Goal: Task Accomplishment & Management: Use online tool/utility

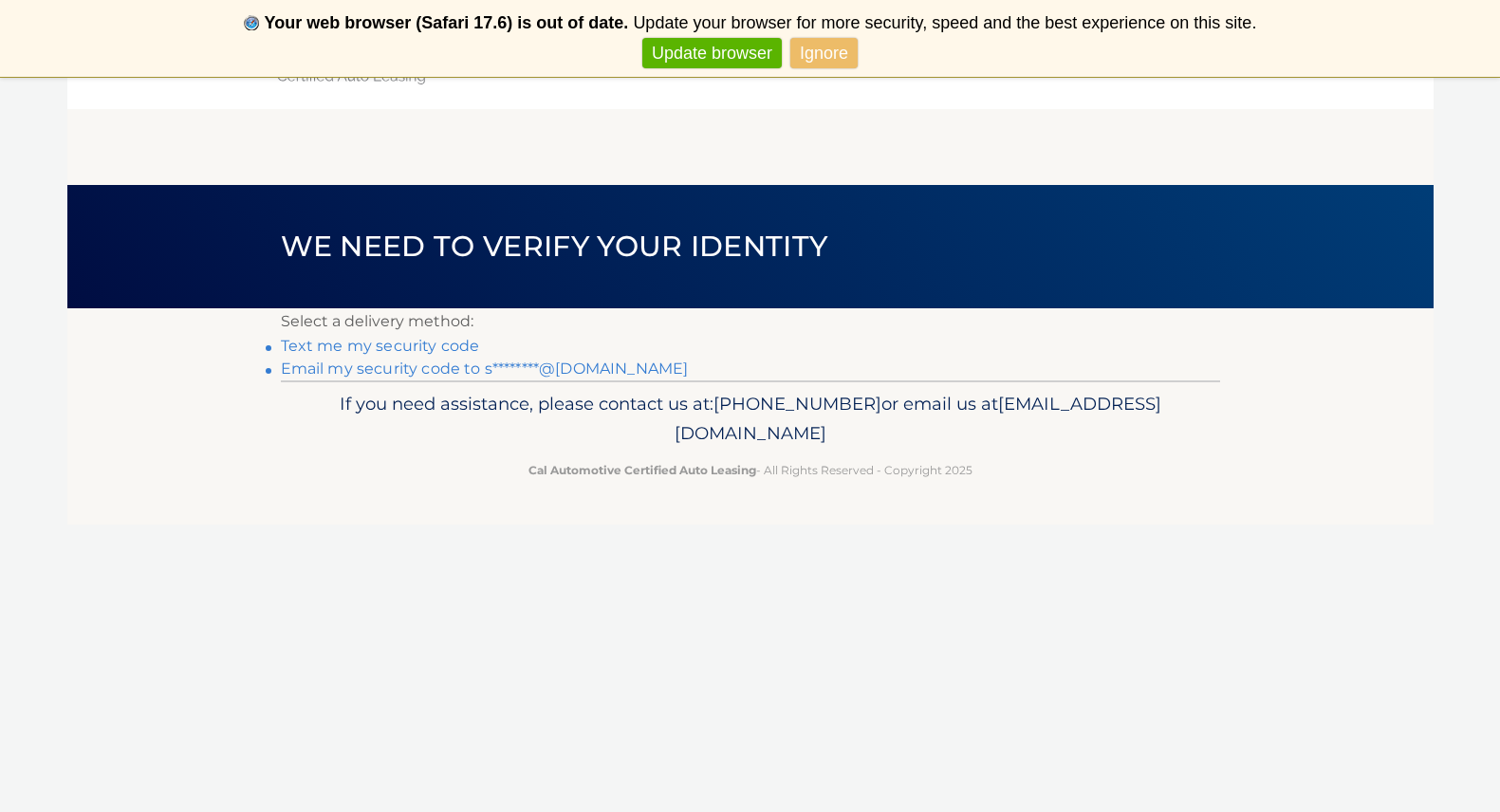
click at [440, 366] on link "Email my security code to s********@[DOMAIN_NAME]" at bounding box center [485, 368] width 408 height 18
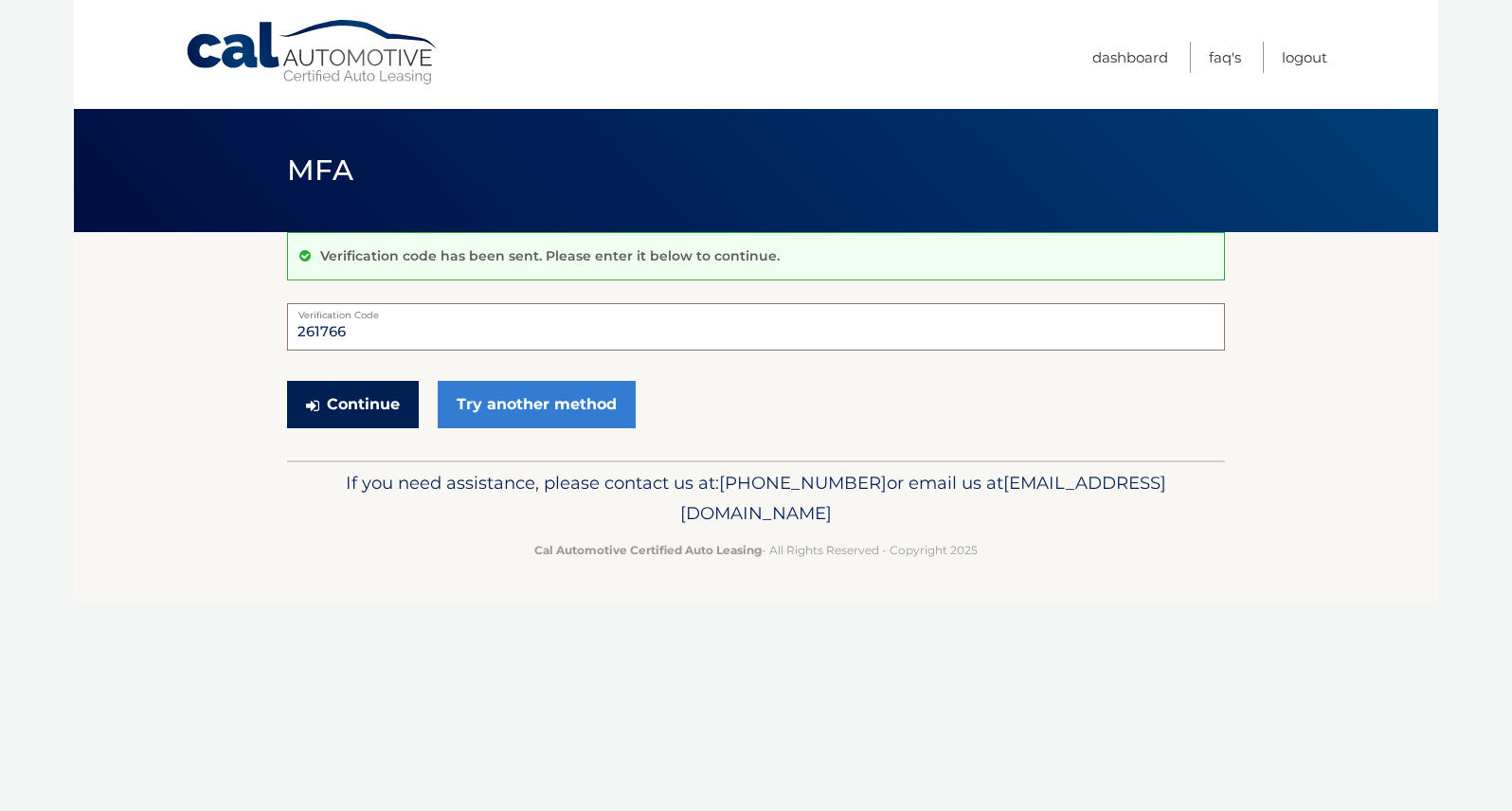
type input "261766"
click at [357, 400] on button "Continue" at bounding box center [353, 405] width 132 height 47
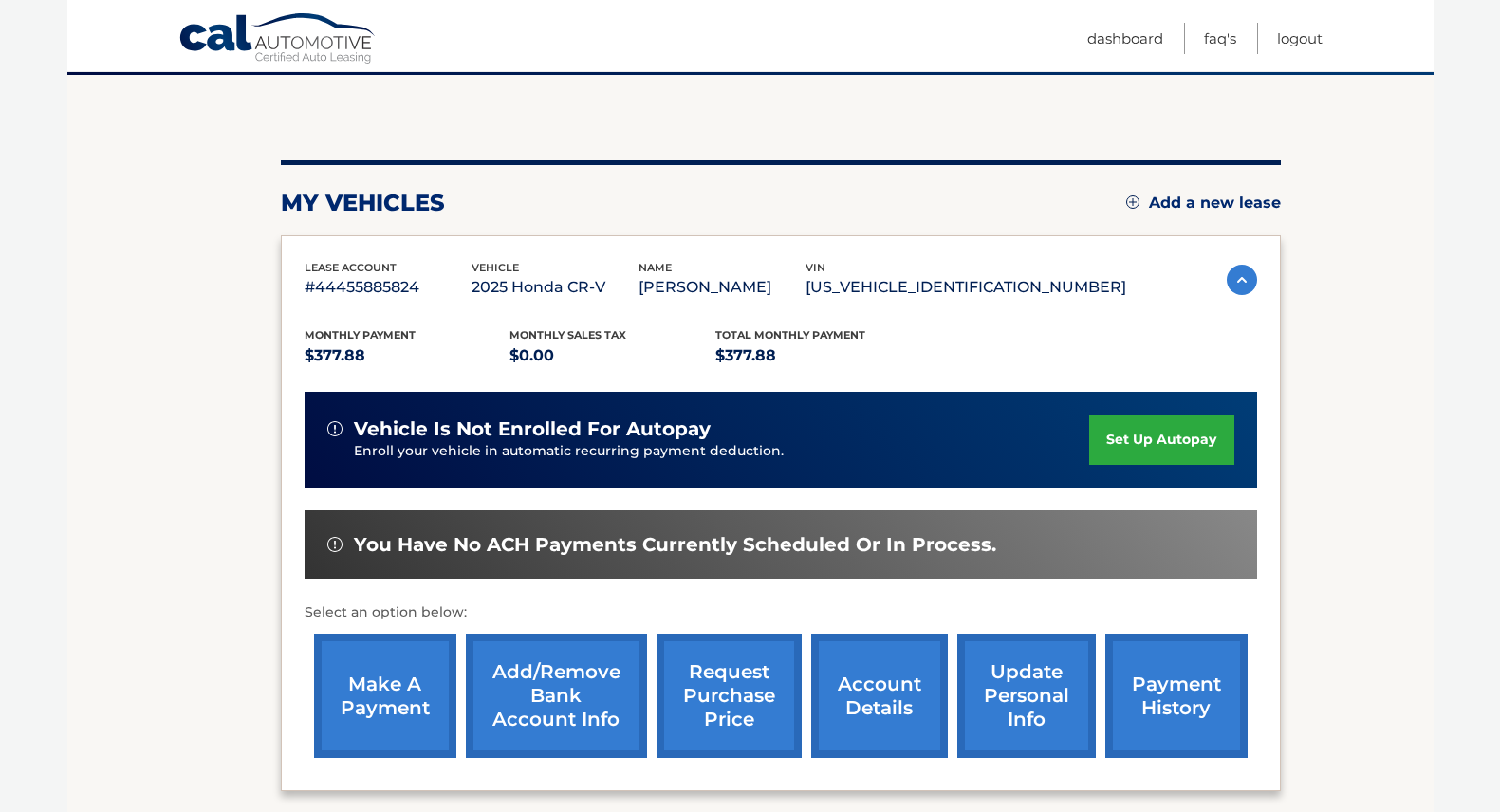
scroll to position [190, 0]
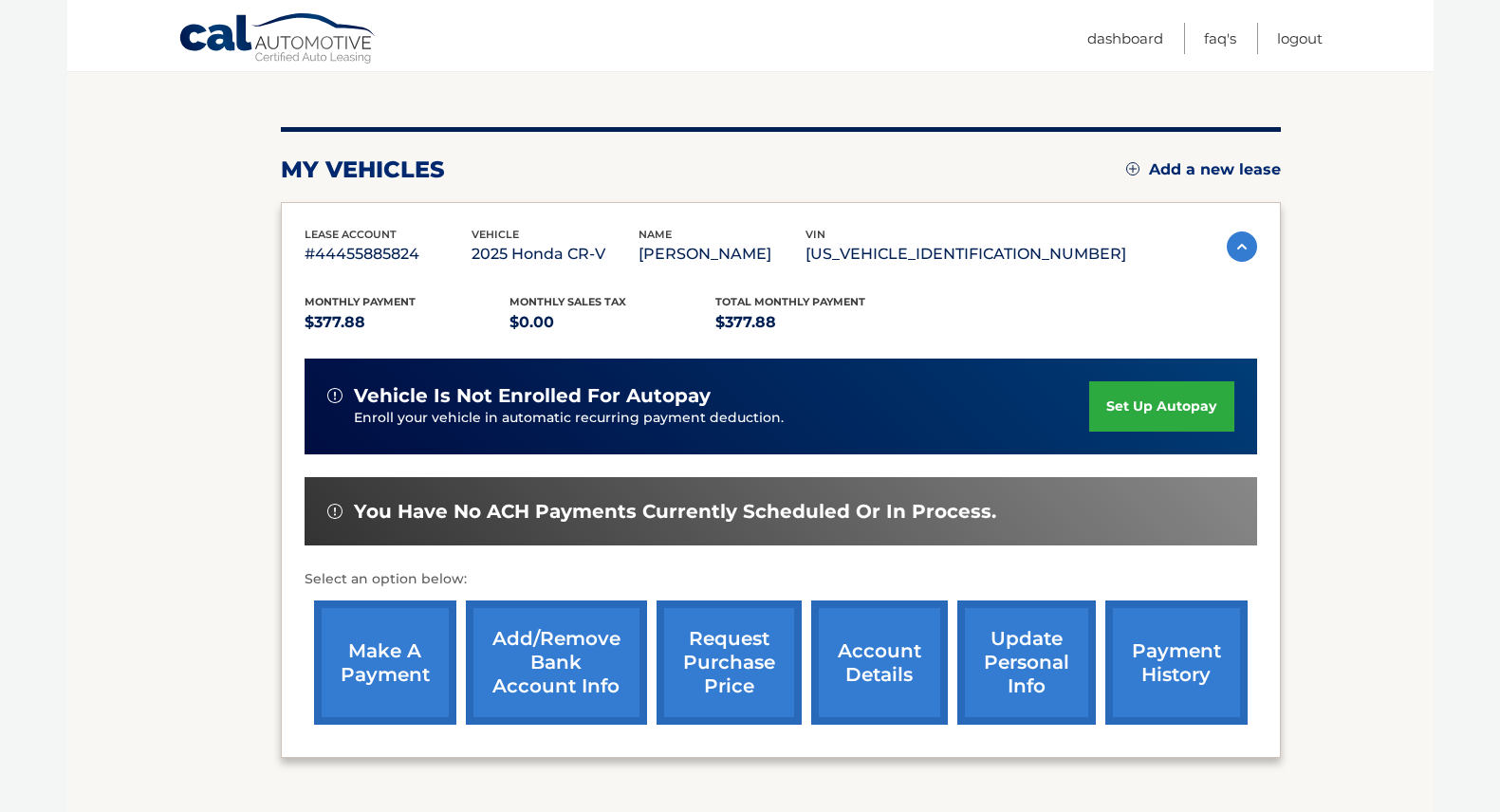
click at [388, 655] on link "make a payment" at bounding box center [385, 662] width 142 height 124
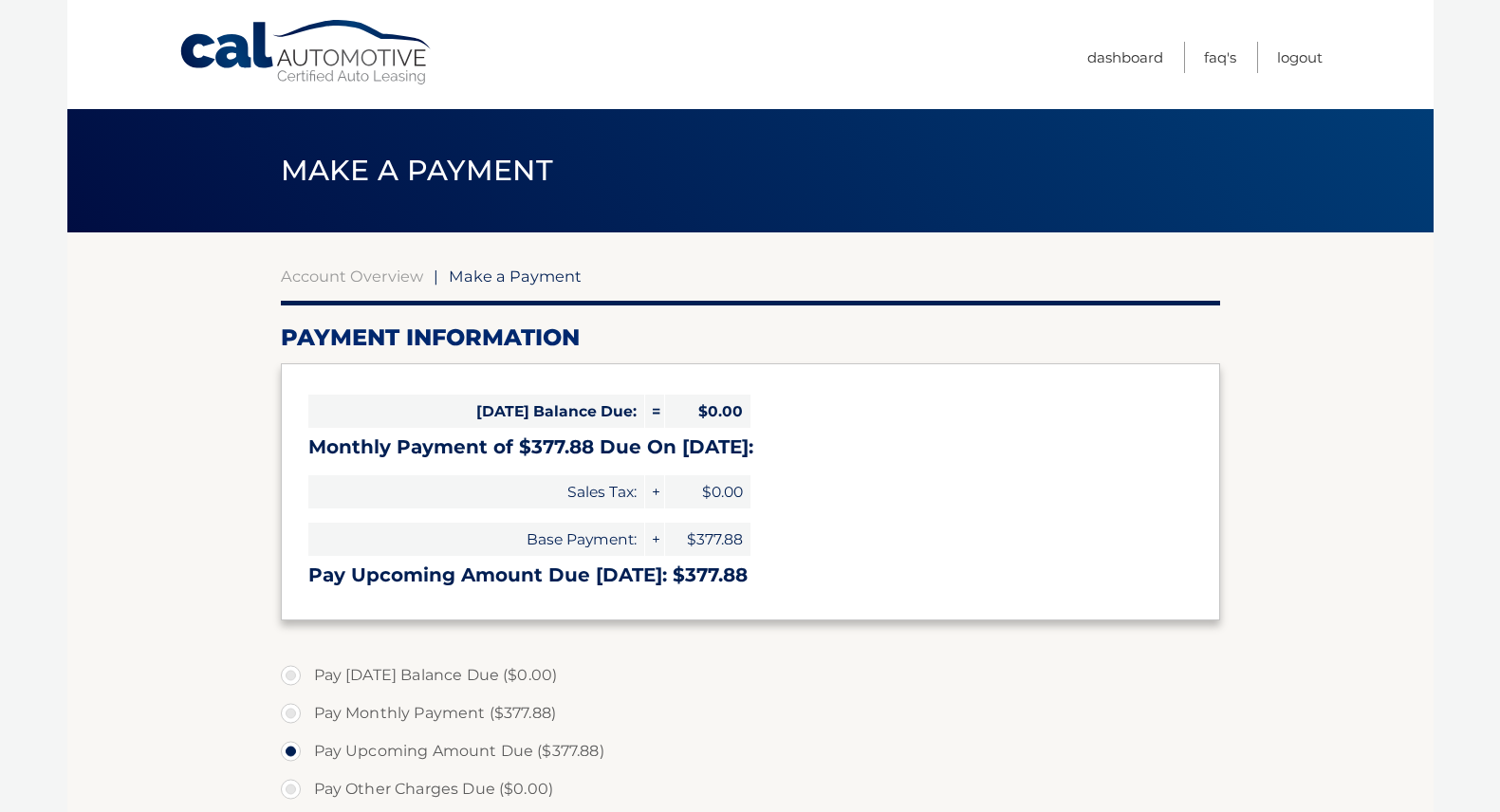
select select "MzViZjNlMjEtOTdmYy00NTc4LWIwMDQtN2E0NzVmNDk2NzA2"
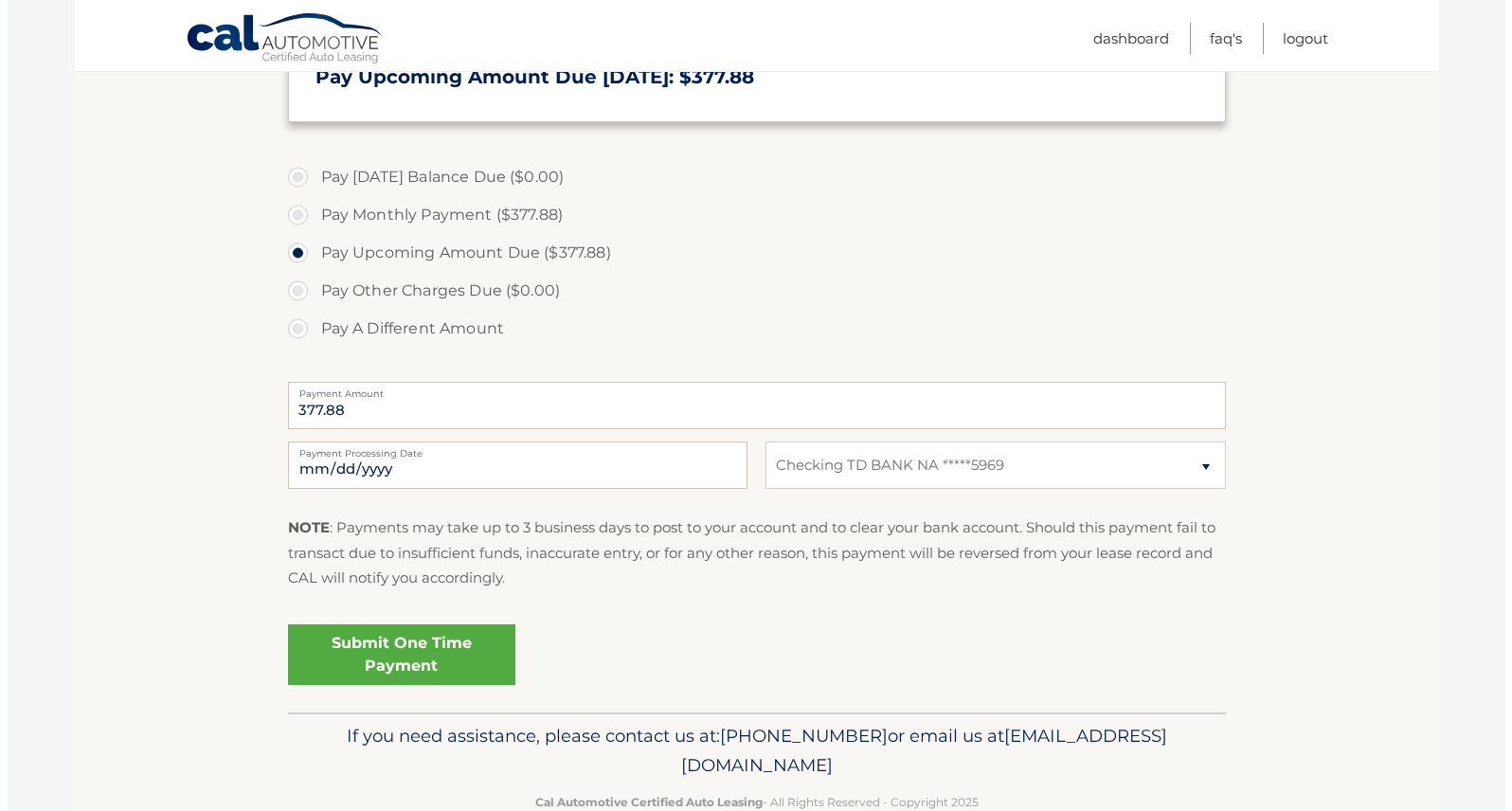
scroll to position [517, 0]
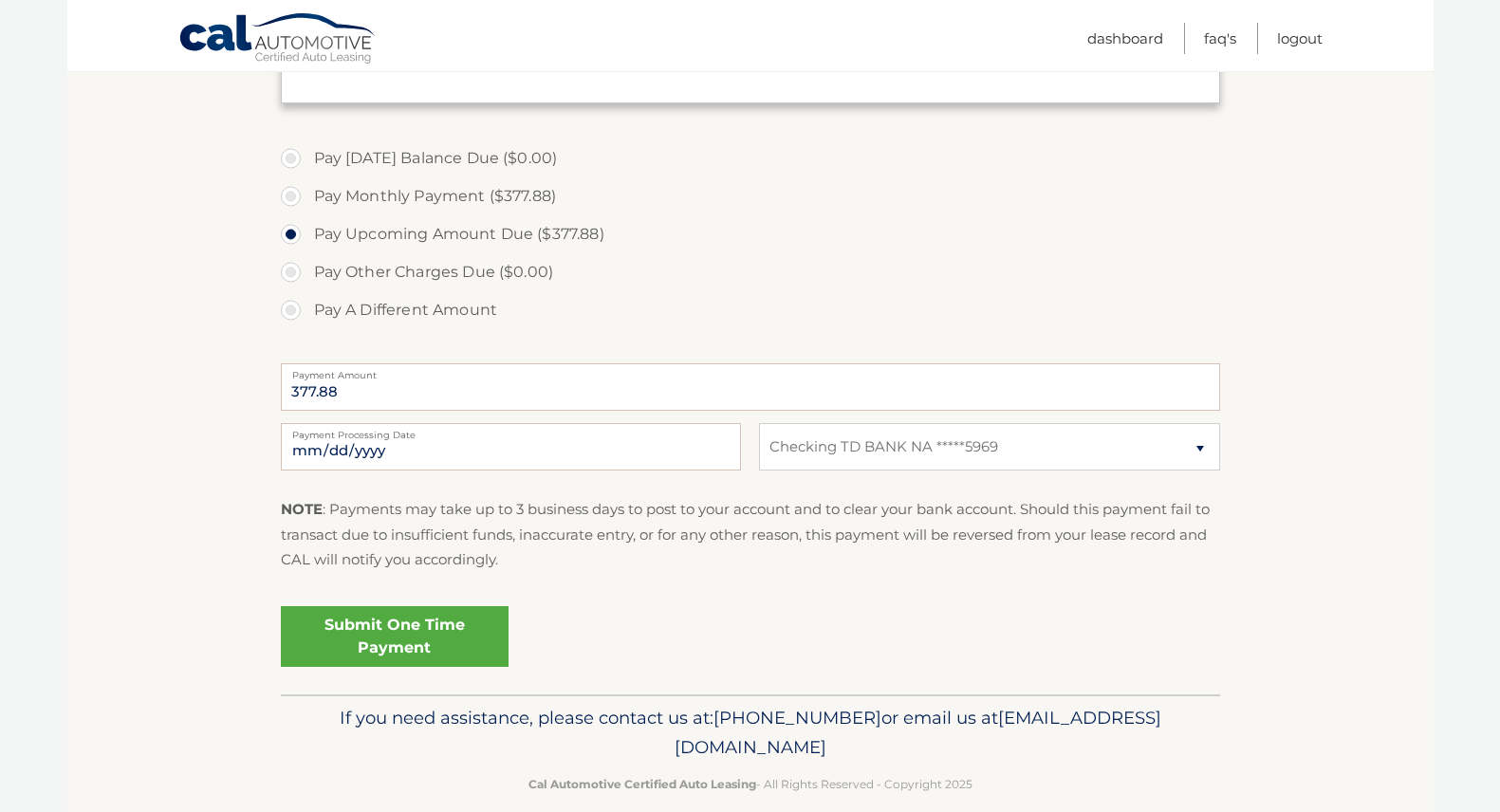
click at [407, 630] on link "Submit One Time Payment" at bounding box center [394, 636] width 228 height 61
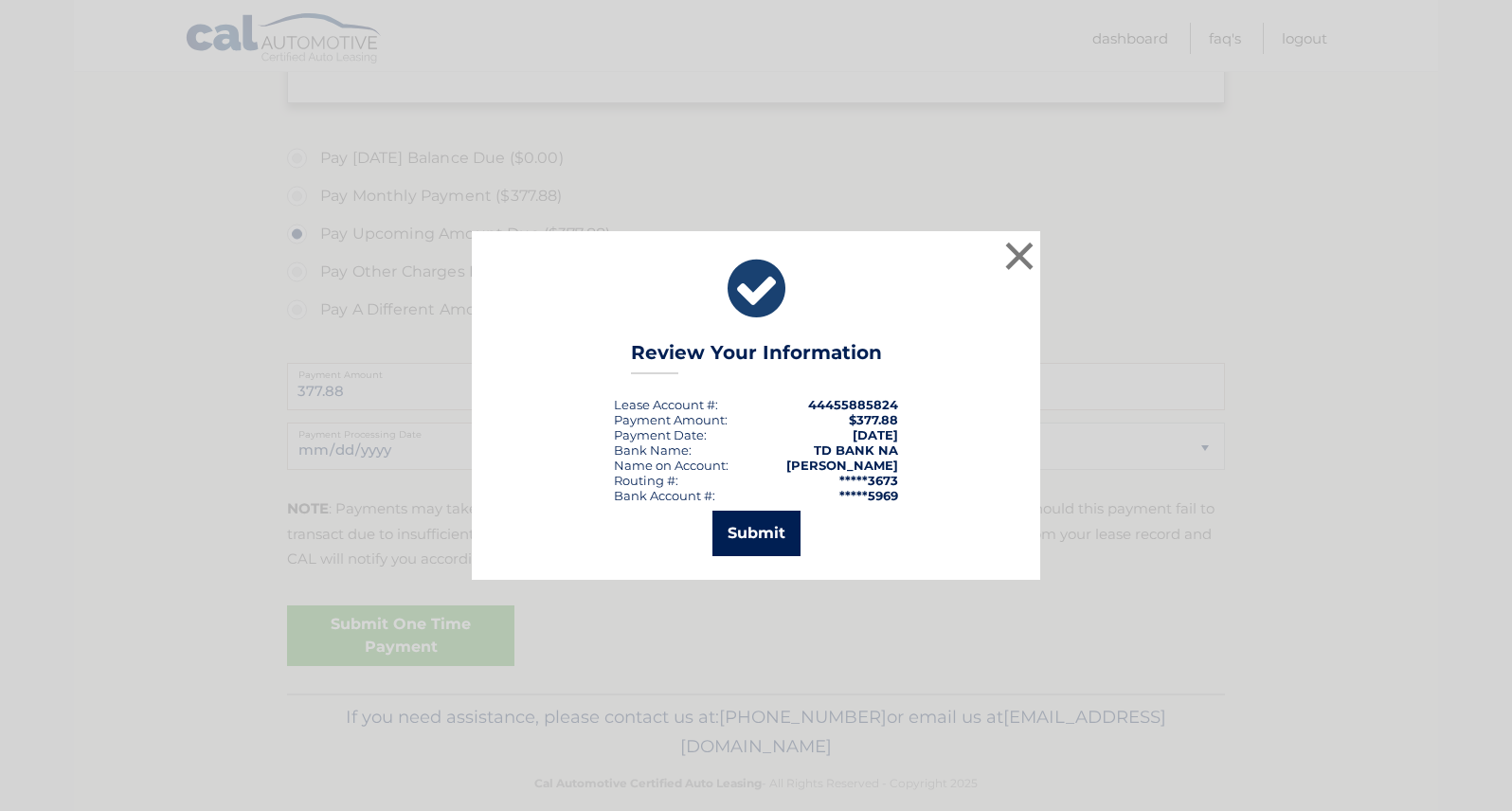
click at [755, 525] on button "Submit" at bounding box center [757, 533] width 88 height 45
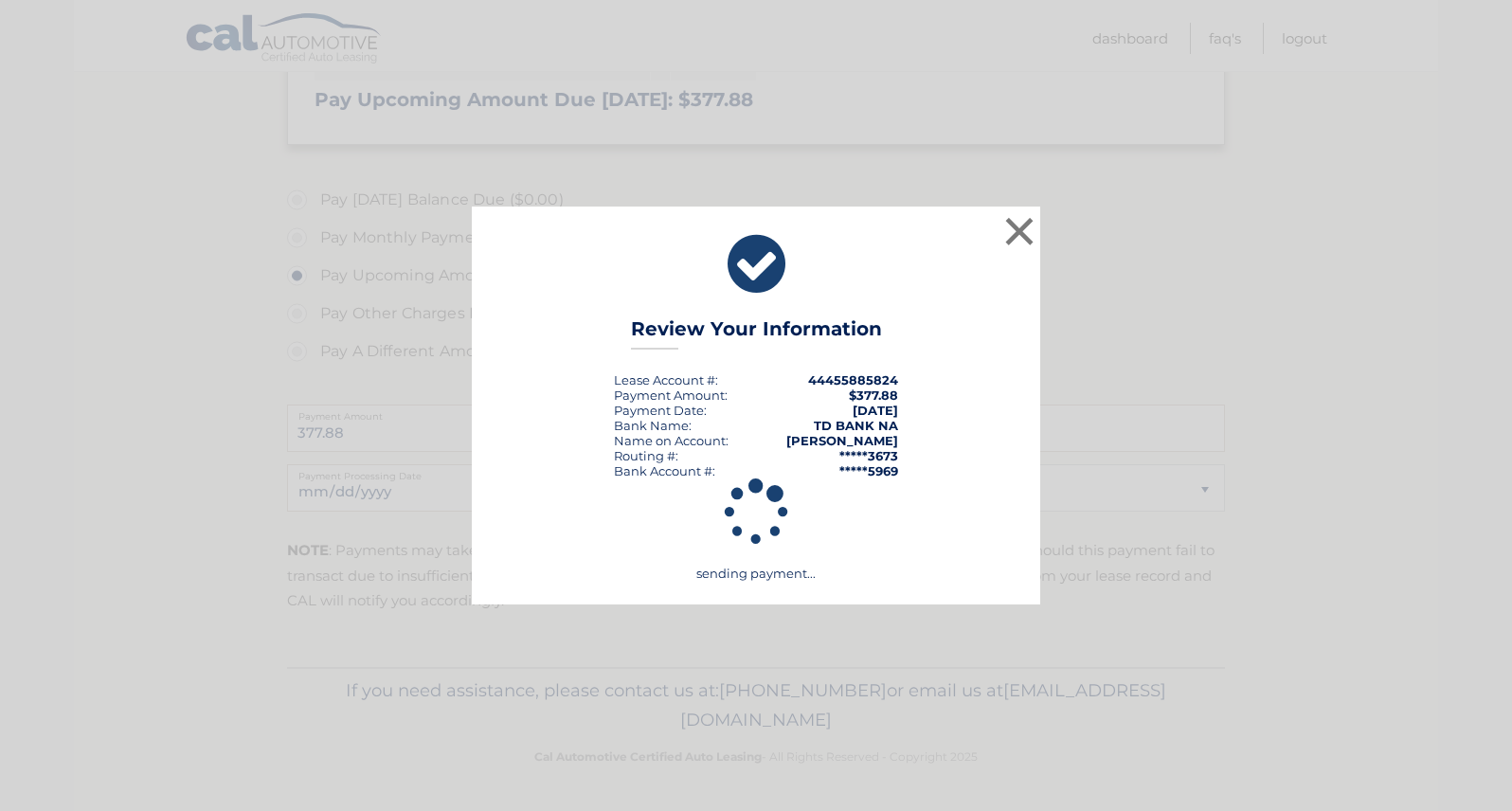
scroll to position [470, 0]
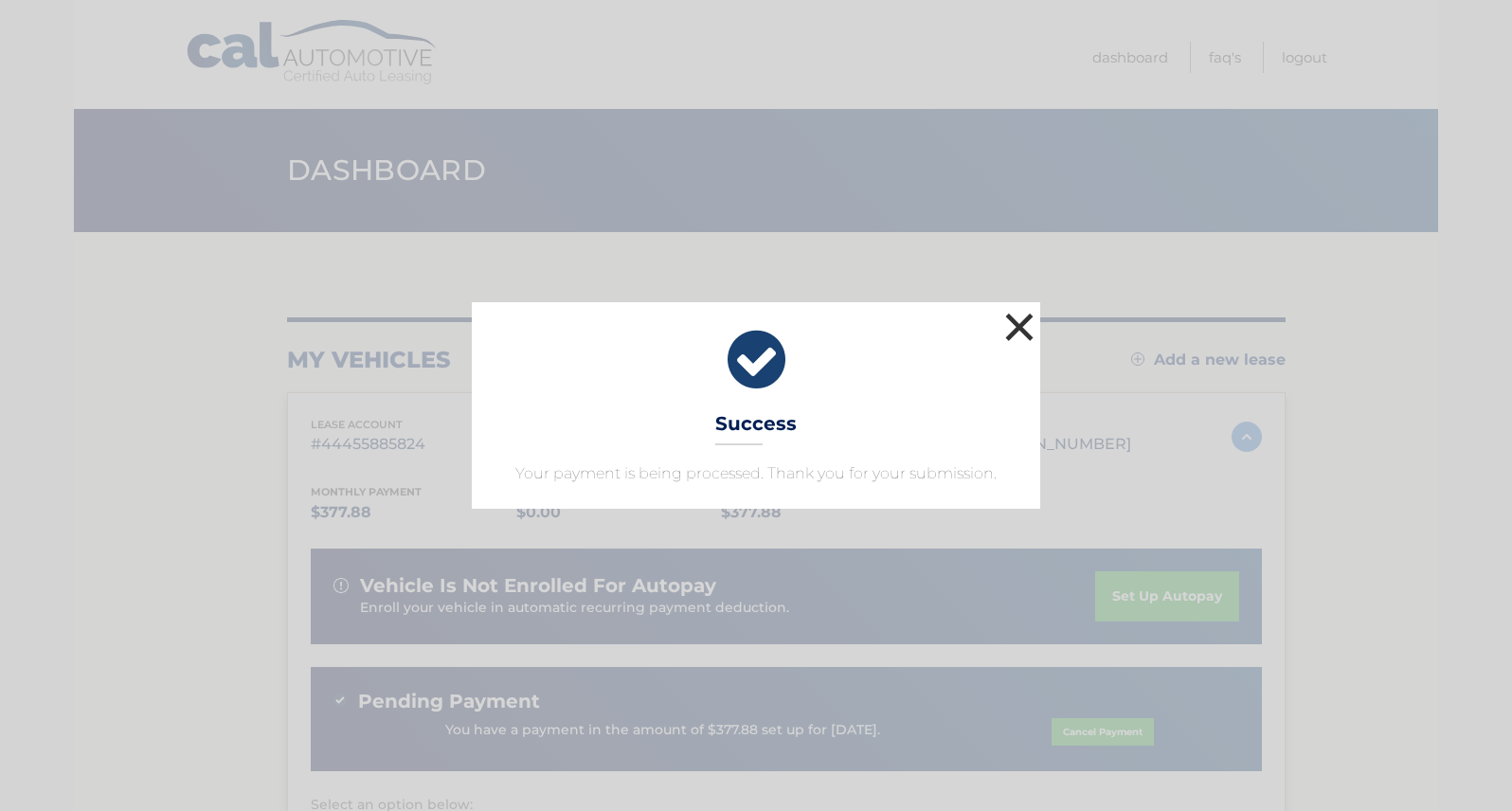
click at [1018, 318] on button "×" at bounding box center [1019, 327] width 37 height 37
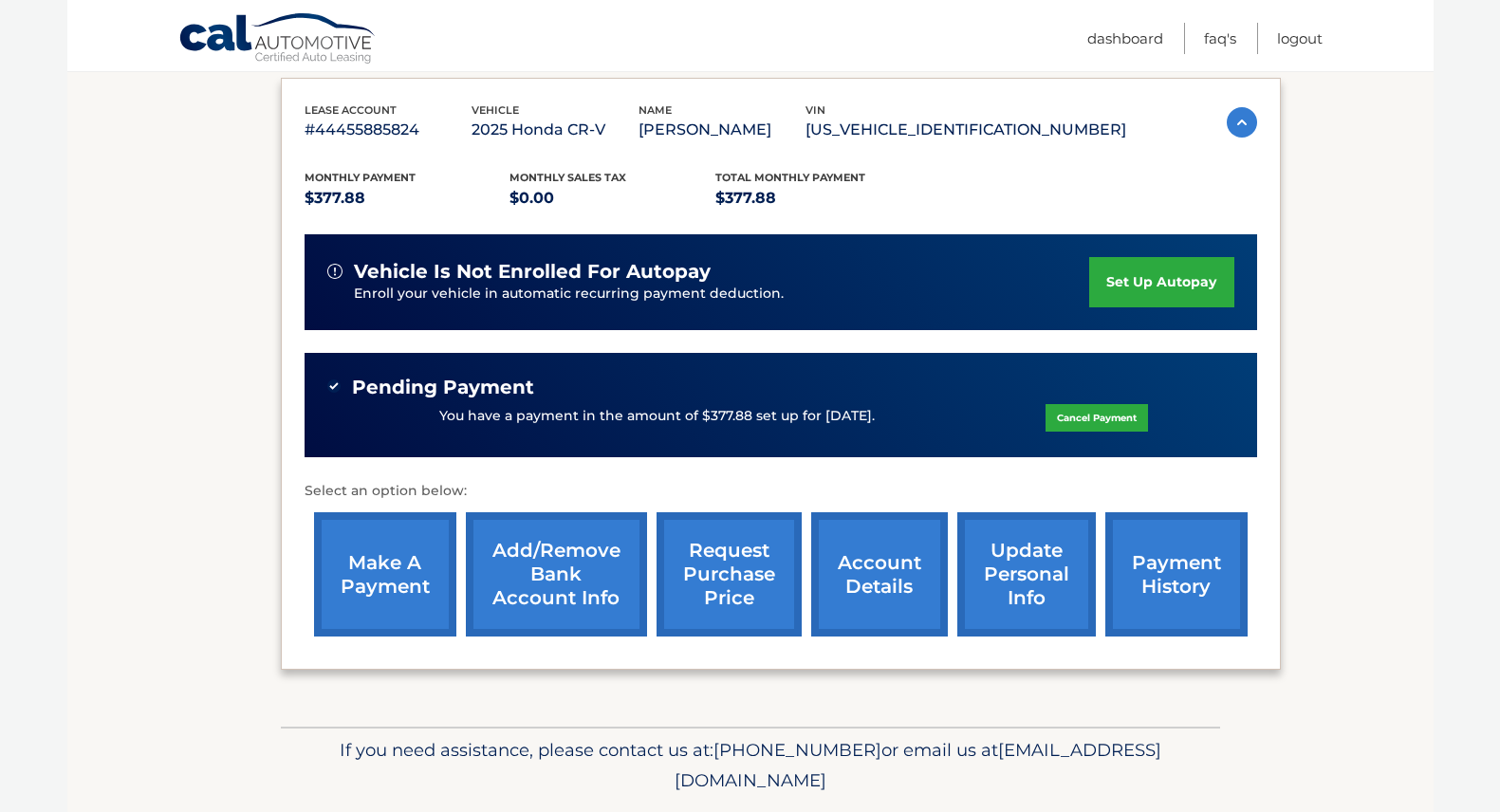
scroll to position [328, 0]
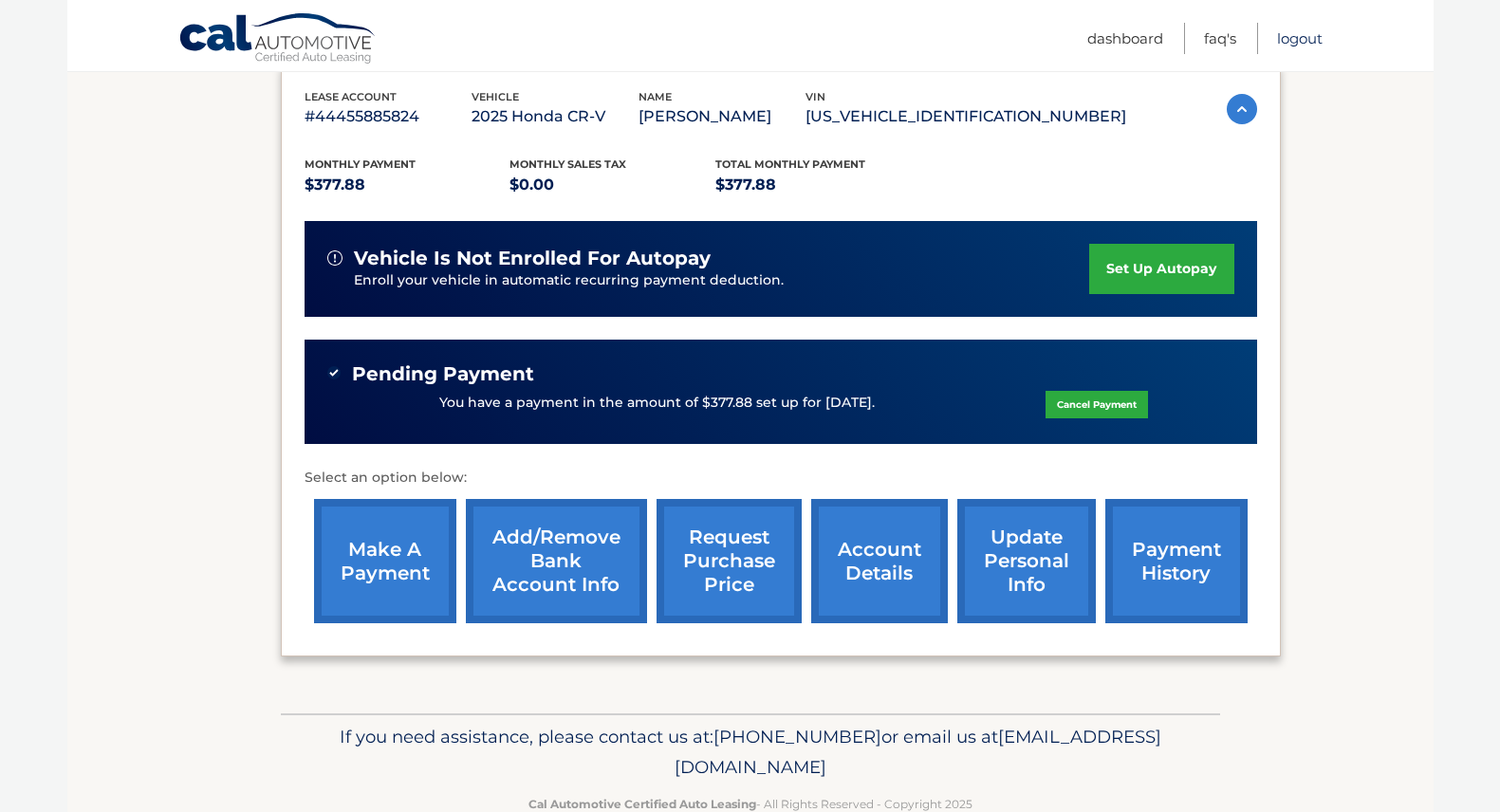
click at [1293, 38] on link "Logout" at bounding box center [1300, 38] width 45 height 32
